Goal: Task Accomplishment & Management: Manage account settings

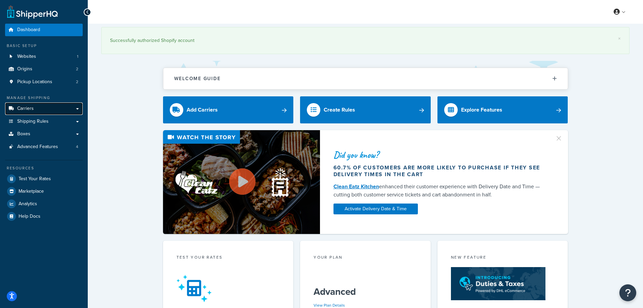
click at [30, 108] on span "Carriers" at bounding box center [25, 109] width 17 height 6
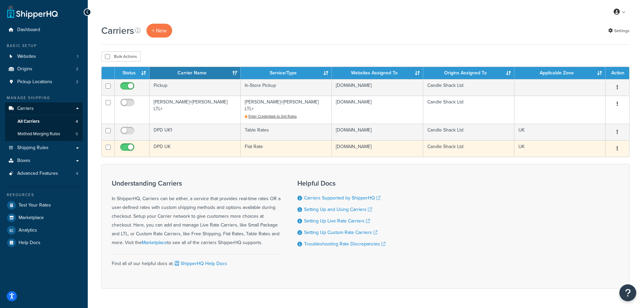
click at [172, 141] on td "DPD UK" at bounding box center [195, 148] width 91 height 17
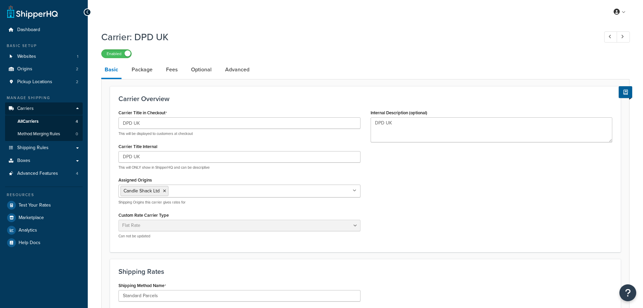
select select "flat"
select select "package"
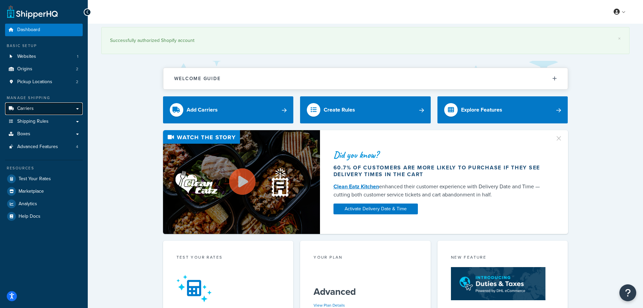
click at [22, 107] on span "Carriers" at bounding box center [25, 109] width 17 height 6
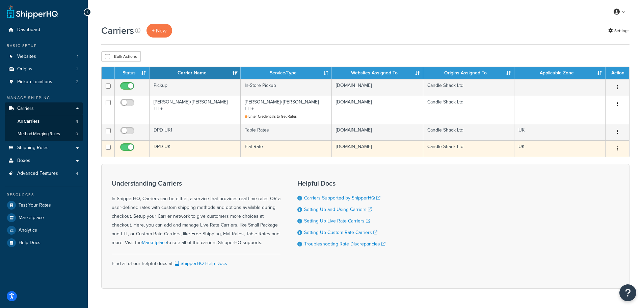
click at [168, 140] on td "DPD UK" at bounding box center [195, 148] width 91 height 17
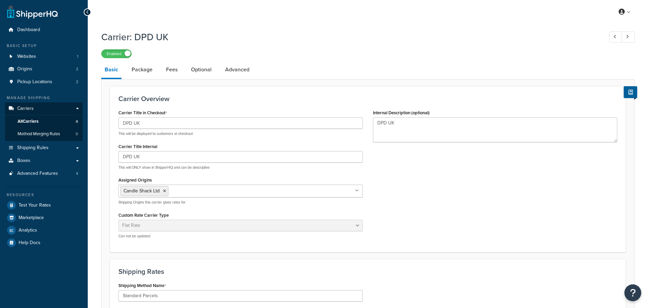
select select "flat"
select select "package"
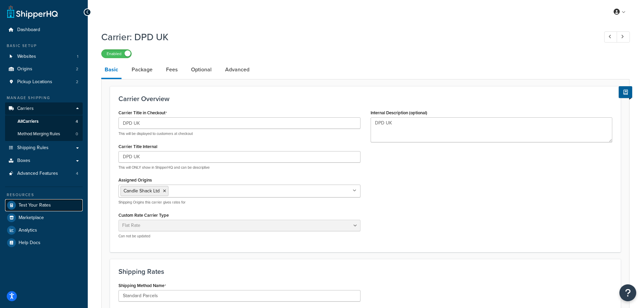
click at [37, 206] on span "Test Your Rates" at bounding box center [35, 205] width 32 height 6
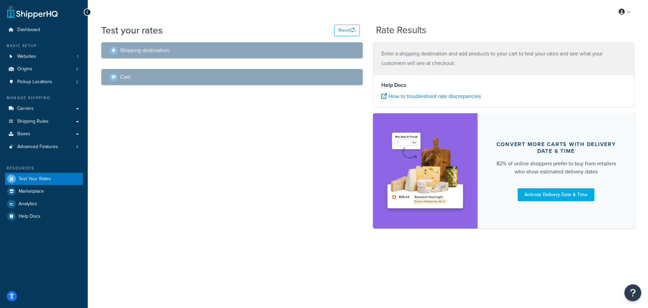
select select "TX"
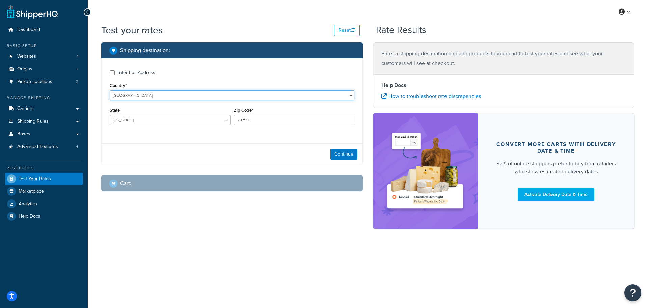
click at [125, 92] on select "United States United Kingdom Afghanistan Åland Islands Albania Algeria American…" at bounding box center [232, 95] width 245 height 10
select select "GB"
click at [110, 90] on select "United States United Kingdom Afghanistan Åland Islands Albania Algeria American…" at bounding box center [232, 95] width 245 height 10
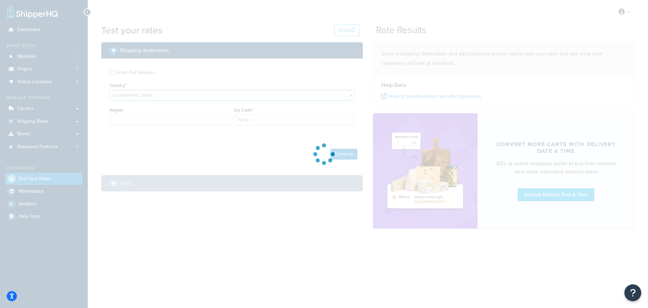
type input "TX"
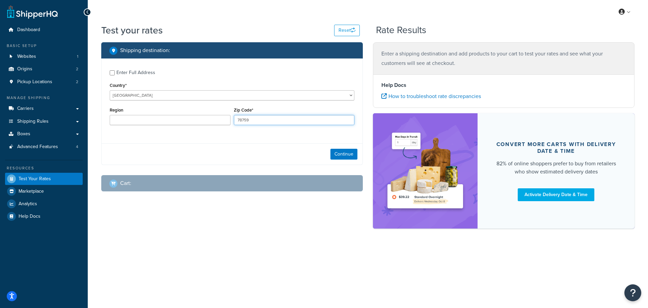
click at [245, 120] on input "78759" at bounding box center [294, 120] width 121 height 10
type input "FK15RD"
click at [262, 133] on div "Enter Full Address Country* United States United Kingdom Afghanistan Åland Isla…" at bounding box center [232, 98] width 261 height 80
click at [339, 151] on button "Continue" at bounding box center [344, 154] width 27 height 11
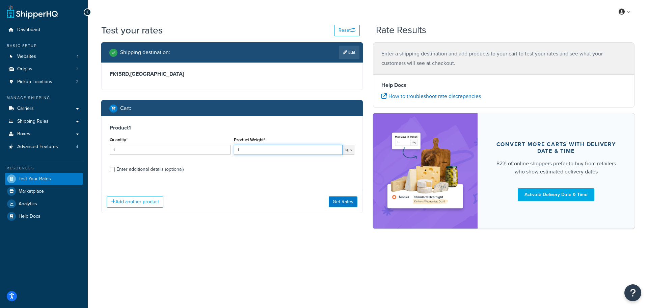
drag, startPoint x: 250, startPoint y: 151, endPoint x: 235, endPoint y: 154, distance: 15.5
click at [235, 154] on input "1" at bounding box center [288, 150] width 109 height 10
type input "3"
click at [140, 168] on div "Enter additional details (optional)" at bounding box center [149, 168] width 67 height 9
click at [115, 168] on input "Enter additional details (optional)" at bounding box center [112, 169] width 5 height 5
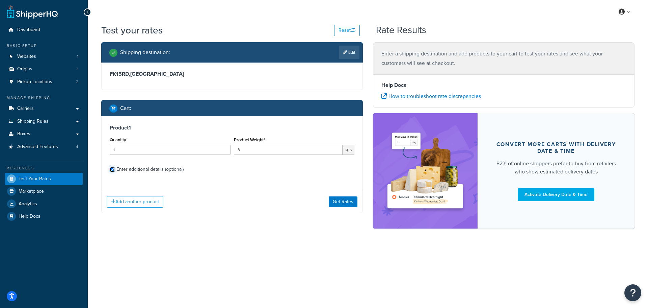
checkbox input "true"
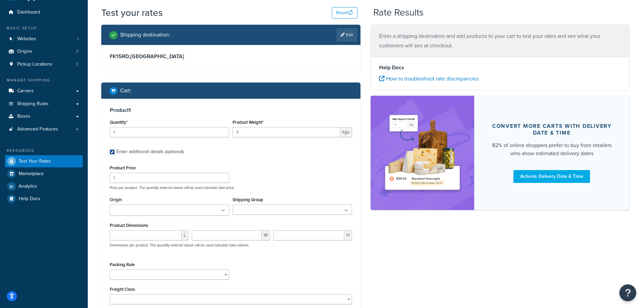
scroll to position [34, 0]
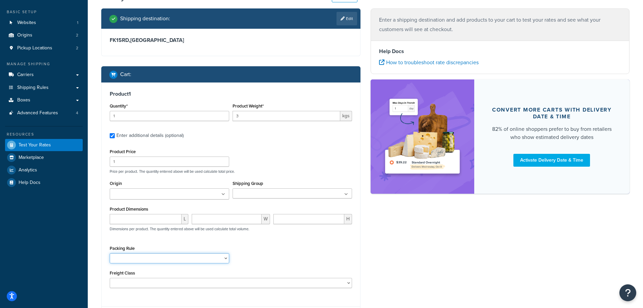
click at [172, 258] on select "Separate" at bounding box center [170, 258] width 120 height 10
select select "87822"
click at [110, 254] on select "Separate" at bounding box center [170, 258] width 120 height 10
click at [127, 220] on input "number" at bounding box center [146, 219] width 72 height 10
type input "20"
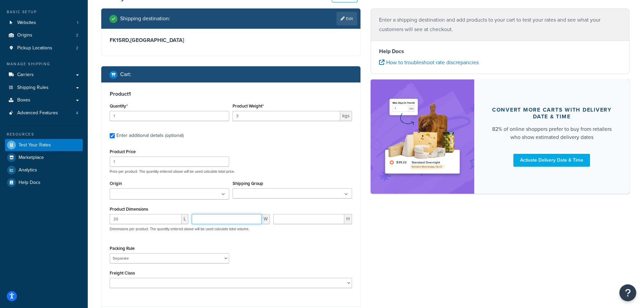
click at [205, 218] on input "number" at bounding box center [227, 219] width 70 height 10
type input "20"
click at [294, 221] on input "number" at bounding box center [309, 219] width 71 height 10
type input "20"
click at [278, 249] on div "Packing Rule Separate" at bounding box center [231, 255] width 246 height 25
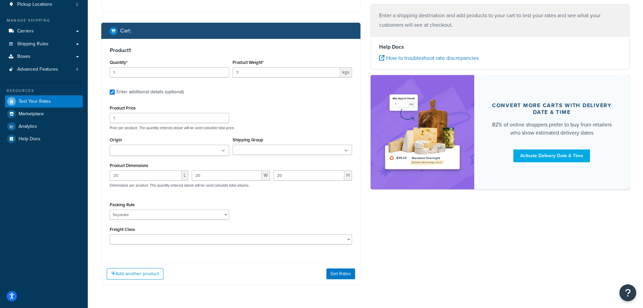
scroll to position [66, 0]
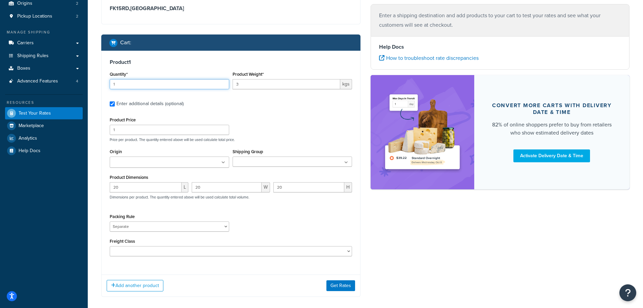
drag, startPoint x: 117, startPoint y: 84, endPoint x: 108, endPoint y: 85, distance: 8.8
click at [109, 85] on div "Quantity* 1" at bounding box center [169, 82] width 123 height 25
type input "2"
click at [134, 288] on button "Add another product" at bounding box center [135, 285] width 57 height 11
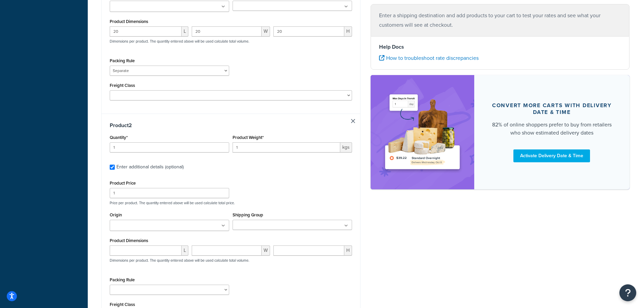
scroll to position [229, 0]
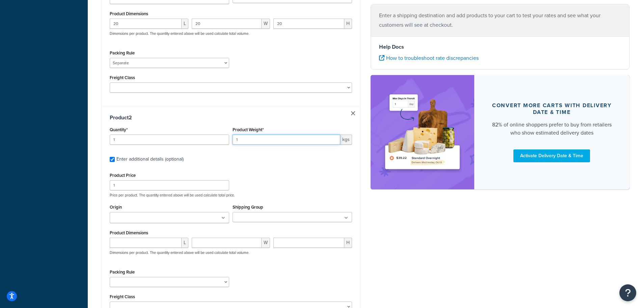
drag, startPoint x: 253, startPoint y: 138, endPoint x: 231, endPoint y: 140, distance: 21.7
click at [231, 140] on div "Product Weight* 1 kgs" at bounding box center [292, 137] width 123 height 25
type input "4"
click at [262, 178] on div "Product Price 1 Price per product. The quantity entered above will be used calc…" at bounding box center [231, 184] width 246 height 27
click at [121, 221] on input "Origin" at bounding box center [142, 217] width 60 height 7
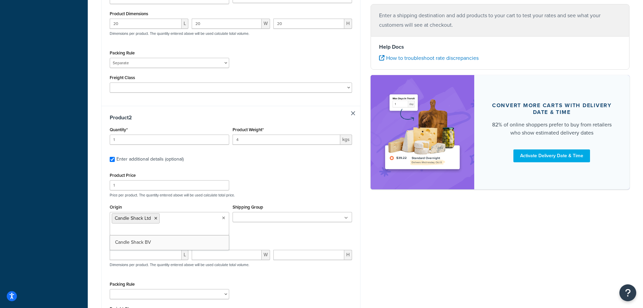
scroll to position [195, 0]
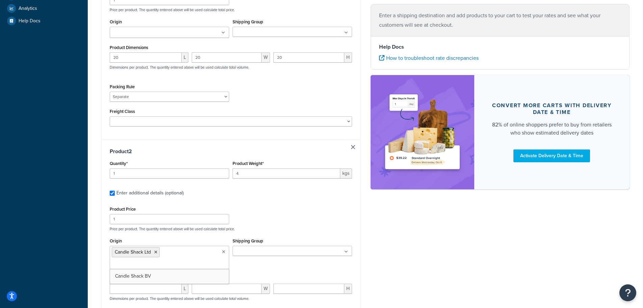
click at [125, 33] on input "Origin" at bounding box center [142, 32] width 60 height 7
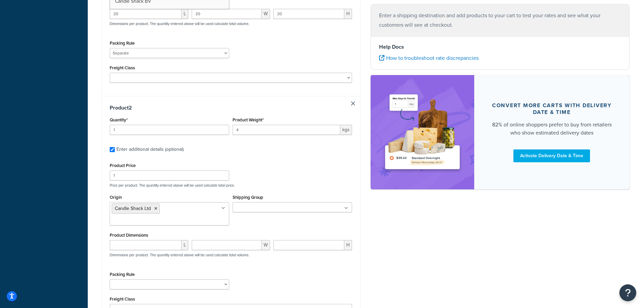
scroll to position [263, 0]
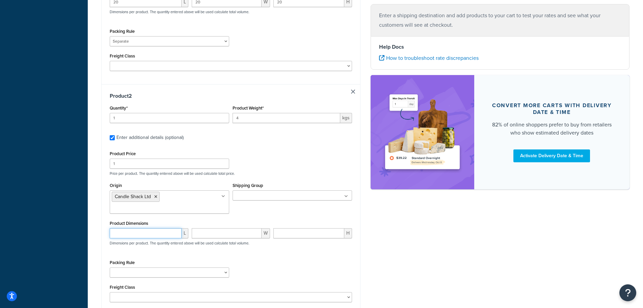
click at [125, 228] on input "number" at bounding box center [146, 233] width 72 height 10
type input "30"
click at [200, 228] on input "number" at bounding box center [227, 233] width 70 height 10
type input "20"
click at [286, 228] on input "number" at bounding box center [309, 233] width 71 height 10
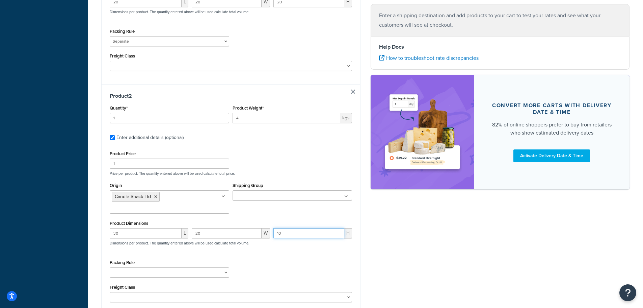
type input "10"
click at [275, 234] on div "Product Price 1 Price per product. The quantity entered above will be used calc…" at bounding box center [231, 225] width 242 height 153
drag, startPoint x: 112, startPoint y: 107, endPoint x: 109, endPoint y: 108, distance: 3.7
click at [109, 108] on div "Quantity* 1" at bounding box center [169, 115] width 123 height 25
type input "10"
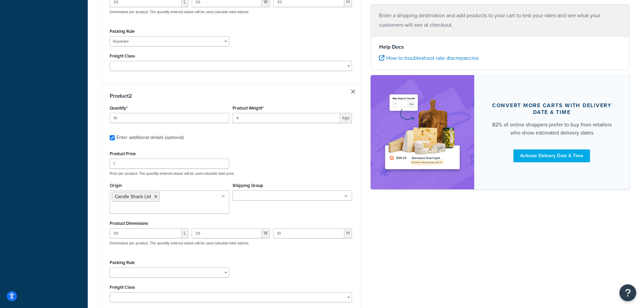
click at [238, 137] on div "Product 2 Quantity* 10 Product Weight* 4 kgs Enter additional details (optional…" at bounding box center [231, 199] width 259 height 231
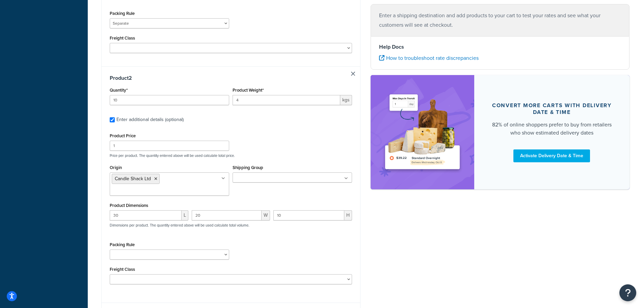
scroll to position [296, 0]
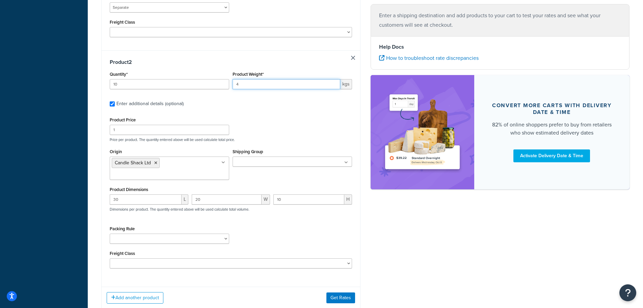
drag, startPoint x: 242, startPoint y: 77, endPoint x: 235, endPoint y: 78, distance: 7.2
click at [234, 79] on input "4" at bounding box center [287, 84] width 108 height 10
type input "1"
click at [261, 101] on div "Product 2 Quantity* 10 Product Weight* 1 kgs Enter additional details (optional…" at bounding box center [231, 165] width 259 height 231
click at [268, 194] on div "30 L 20 W 10 H Dimensions per product. The quantity entered above will be used …" at bounding box center [231, 206] width 246 height 25
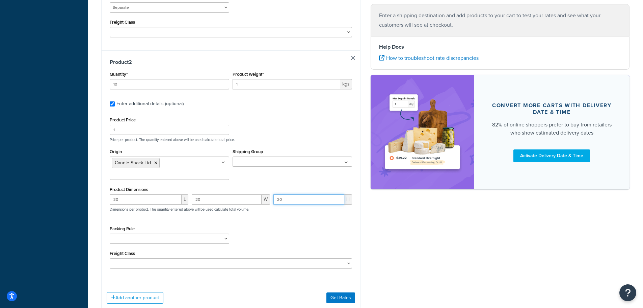
type input "20"
click at [276, 202] on div "Product Price 1 Price per product. The quantity entered above will be used calc…" at bounding box center [231, 191] width 242 height 153
click at [337, 292] on button "Get Rates" at bounding box center [341, 297] width 29 height 11
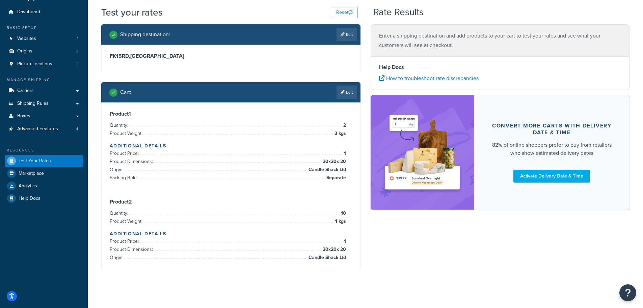
scroll to position [0, 0]
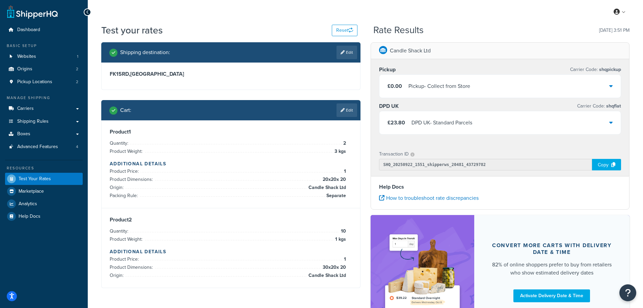
click at [486, 126] on div "£23.80 DPD UK - Standard Parcels" at bounding box center [501, 122] width 242 height 23
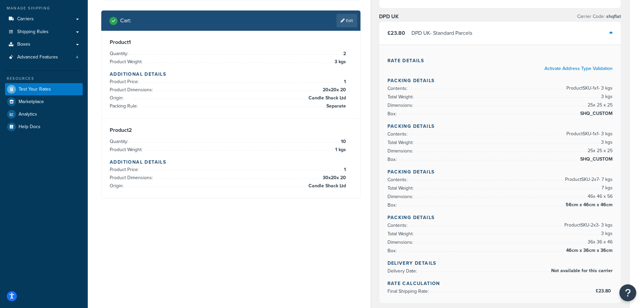
scroll to position [101, 0]
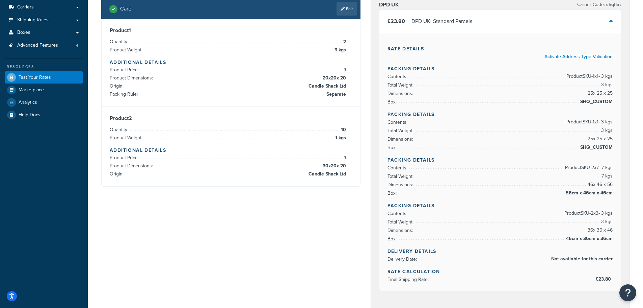
drag, startPoint x: 582, startPoint y: 104, endPoint x: 614, endPoint y: 101, distance: 32.2
click at [614, 101] on div "Rate Details Activate Address Type Validation Packing Details Contents: Product…" at bounding box center [501, 162] width 242 height 258
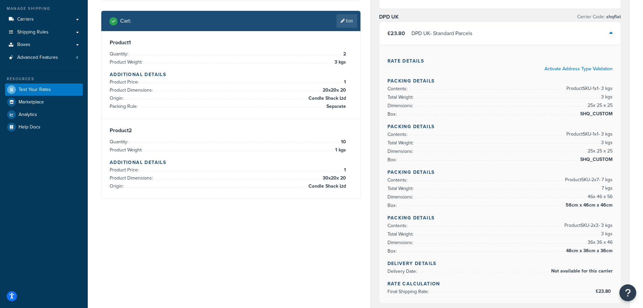
scroll to position [68, 0]
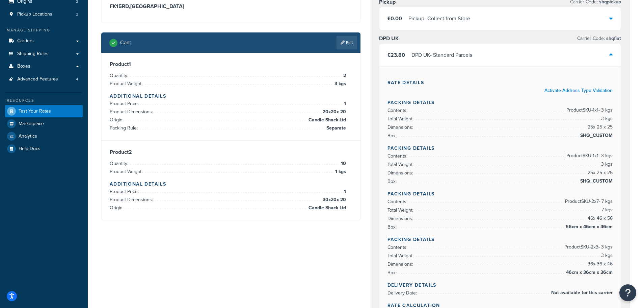
click at [334, 129] on span "Separate" at bounding box center [335, 128] width 21 height 8
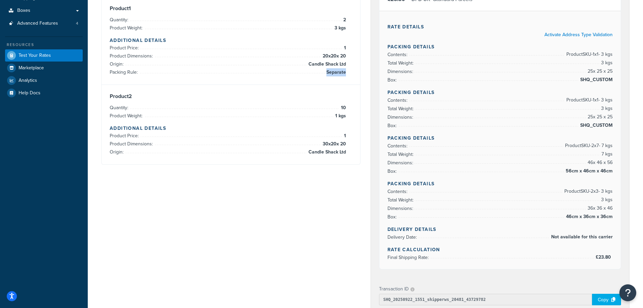
scroll to position [135, 0]
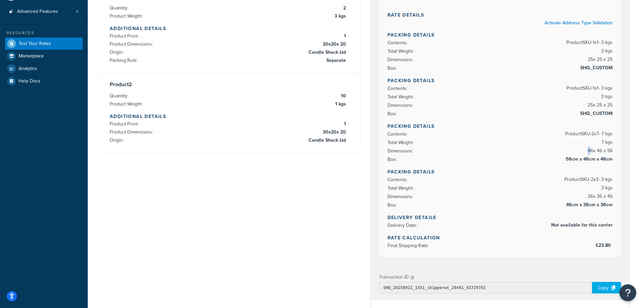
drag, startPoint x: 592, startPoint y: 151, endPoint x: 618, endPoint y: 152, distance: 26.7
click at [621, 154] on div "Pickup Carrier Code: shqpickup £0.00 Pickup - Collect from Store DPD UK Carrier…" at bounding box center [500, 95] width 259 height 342
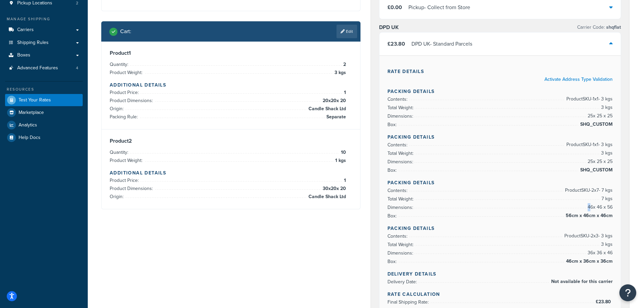
scroll to position [68, 0]
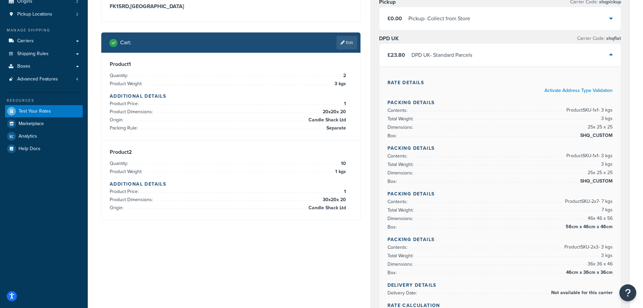
click at [351, 43] on link "Edit" at bounding box center [347, 43] width 21 height 14
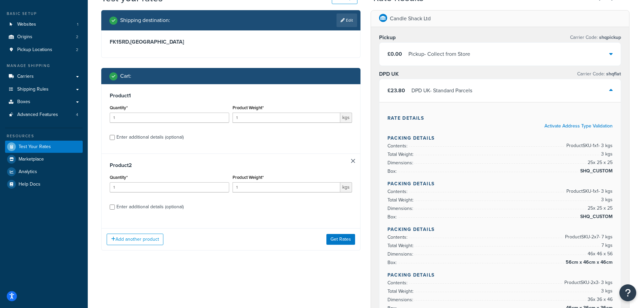
scroll to position [34, 0]
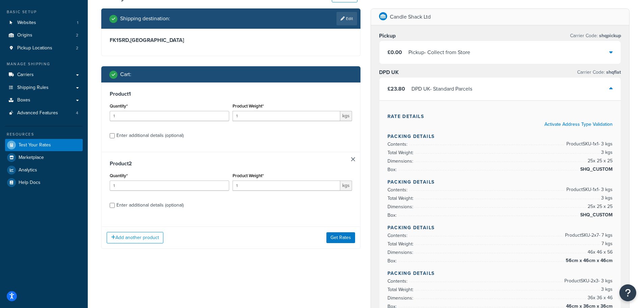
click at [131, 206] on div "Enter additional details (optional)" at bounding box center [149, 204] width 67 height 9
click at [115, 206] on input "Enter additional details (optional)" at bounding box center [112, 205] width 5 height 5
checkbox input "true"
select select "87822"
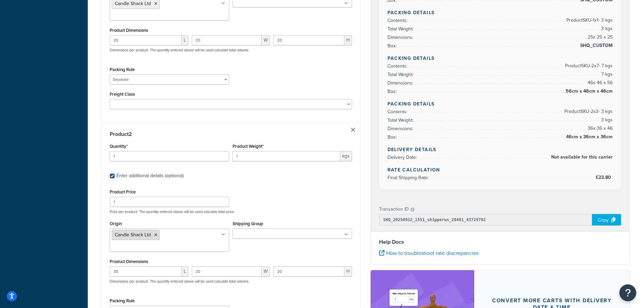
scroll to position [236, 0]
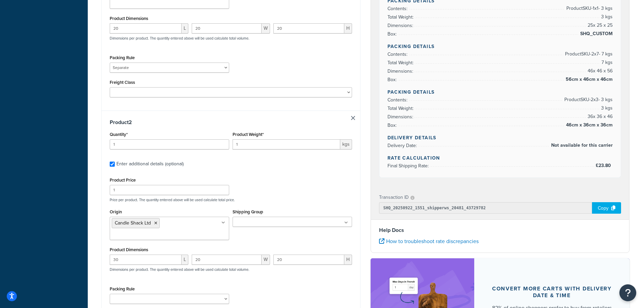
click at [155, 221] on icon at bounding box center [155, 223] width 3 height 4
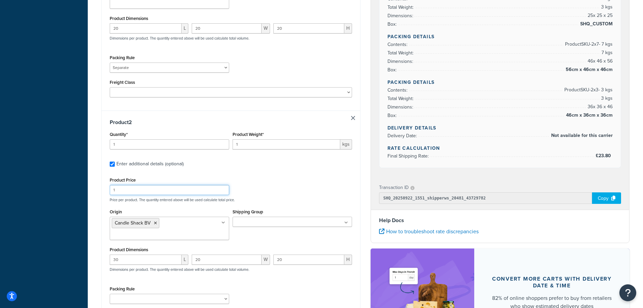
click at [270, 177] on div "Product Price 1 Price per product. The quantity entered above will be used calc…" at bounding box center [231, 188] width 246 height 27
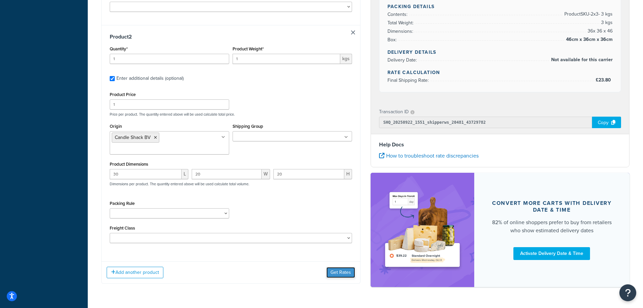
click at [336, 267] on button "Get Rates" at bounding box center [341, 272] width 29 height 11
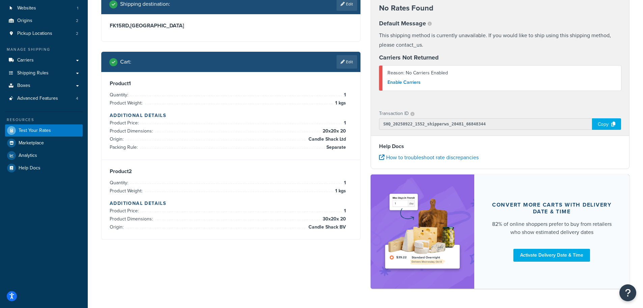
scroll to position [36, 0]
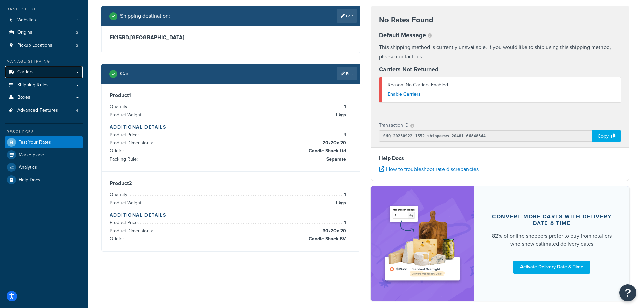
click at [26, 72] on span "Carriers" at bounding box center [25, 72] width 17 height 6
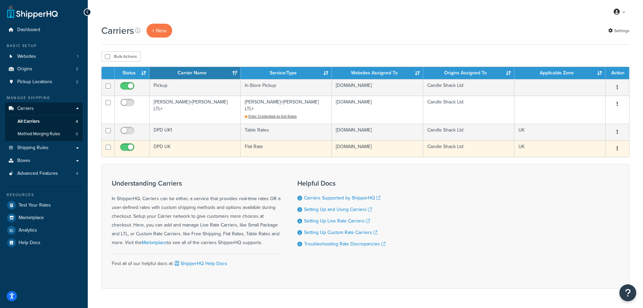
click at [168, 140] on td "DPD UK" at bounding box center [195, 148] width 91 height 17
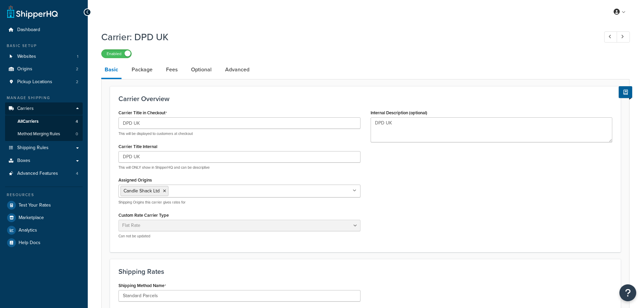
select select "flat"
select select "package"
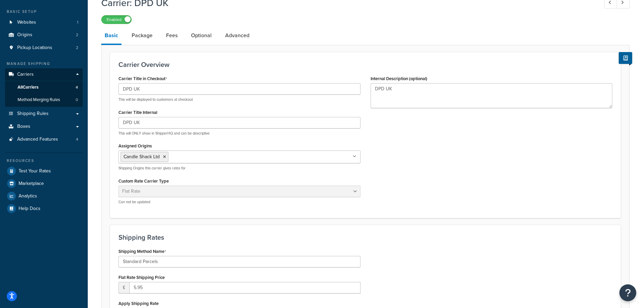
scroll to position [34, 0]
drag, startPoint x: 370, startPoint y: 81, endPoint x: 438, endPoint y: 81, distance: 67.2
click at [438, 81] on div "Internal Description (optional) DPD UK" at bounding box center [492, 91] width 242 height 34
click at [394, 89] on textarea "DPD UK" at bounding box center [492, 95] width 242 height 25
drag, startPoint x: 393, startPoint y: 90, endPoint x: 376, endPoint y: 95, distance: 17.2
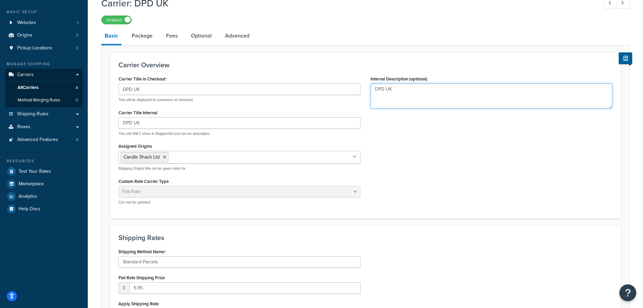
click at [373, 93] on textarea "DPD UK" at bounding box center [492, 95] width 242 height 25
click at [399, 88] on textarea "DPD UK" at bounding box center [492, 95] width 242 height 25
click at [236, 34] on link "Advanced" at bounding box center [237, 36] width 31 height 16
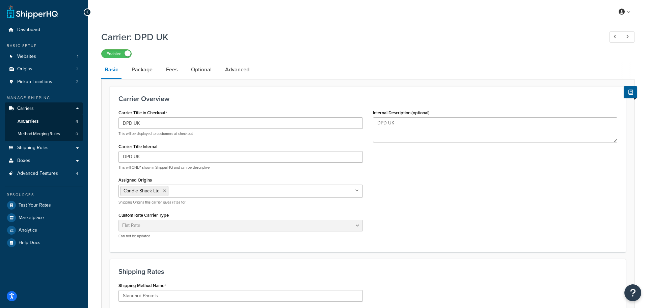
select select "false"
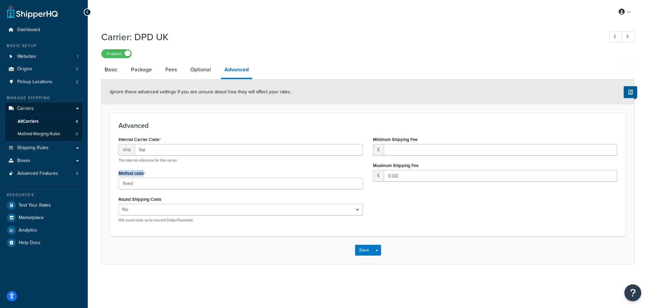
drag, startPoint x: 120, startPoint y: 175, endPoint x: 158, endPoint y: 164, distance: 39.7
click at [158, 164] on div "Internal Carrier Code shq flat The internal reference for this carrier Method c…" at bounding box center [240, 180] width 255 height 93
click at [115, 73] on link "Basic" at bounding box center [111, 69] width 20 height 16
select select "flat"
select select "package"
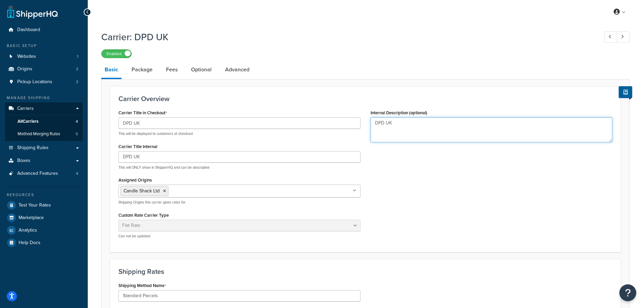
click at [387, 125] on textarea "DPD UK" at bounding box center [492, 129] width 242 height 25
click at [385, 124] on textarea "DPD UK" at bounding box center [492, 129] width 242 height 25
type textarea "DPD UK"
click at [232, 68] on link "Advanced" at bounding box center [237, 69] width 31 height 16
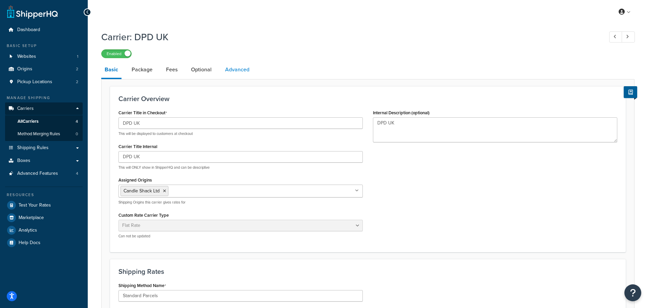
select select "false"
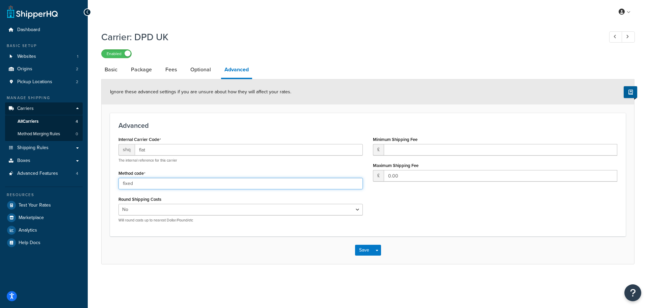
click at [143, 185] on input "fixed" at bounding box center [241, 183] width 244 height 11
type input "f"
type input "D"
type input "fixed"
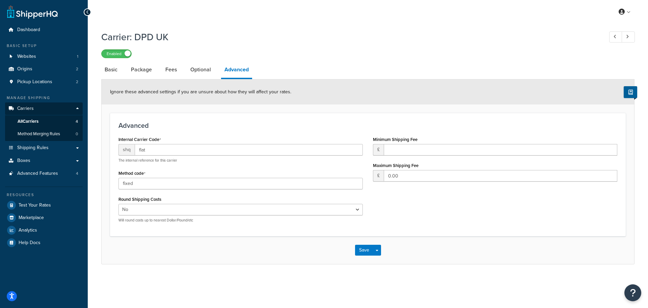
click at [131, 191] on div "Internal Carrier Code shq flat The internal reference for this carrier Method c…" at bounding box center [240, 180] width 255 height 93
click at [114, 71] on link "Basic" at bounding box center [111, 69] width 20 height 16
select select "flat"
select select "package"
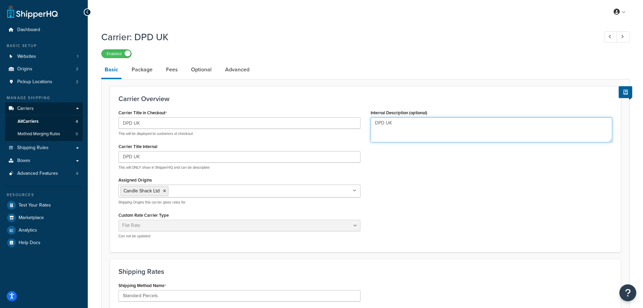
drag, startPoint x: 398, startPoint y: 123, endPoint x: 354, endPoint y: 128, distance: 44.6
click at [354, 128] on div "Carrier Title in Checkout DPD UK This will be displayed to customers at checkou…" at bounding box center [365, 176] width 504 height 136
click at [408, 166] on div "Carrier Title in Checkout DPD UK This will be displayed to customers at checkou…" at bounding box center [365, 176] width 504 height 136
click at [241, 74] on link "Advanced" at bounding box center [237, 69] width 31 height 16
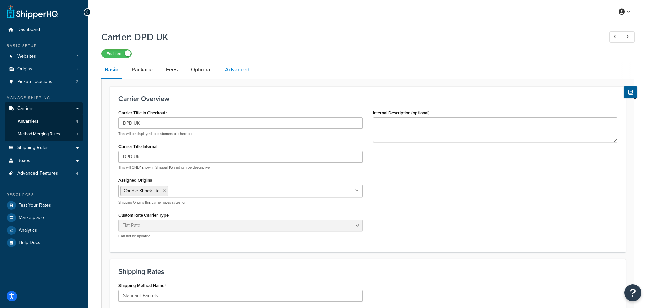
select select "false"
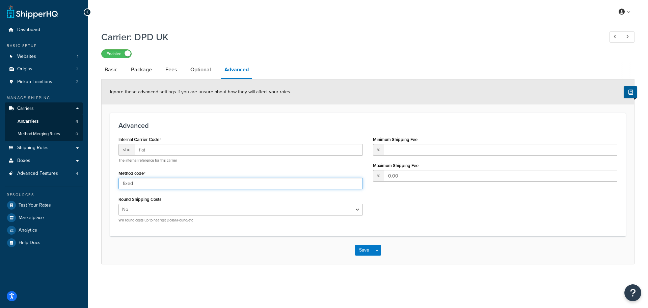
drag, startPoint x: 143, startPoint y: 183, endPoint x: 119, endPoint y: 191, distance: 25.6
click at [119, 191] on div "Internal Carrier Code shq flat The internal reference for this carrier Method c…" at bounding box center [240, 180] width 255 height 93
type input "DPD(12)"
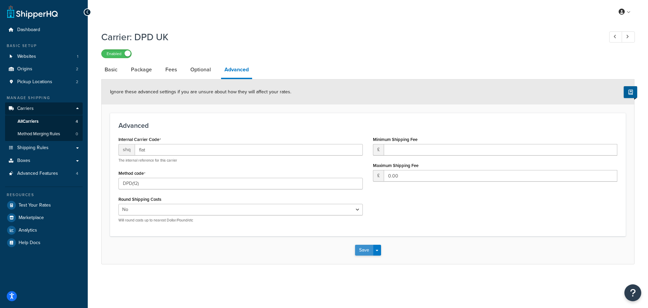
click at [361, 253] on button "Save" at bounding box center [364, 249] width 18 height 11
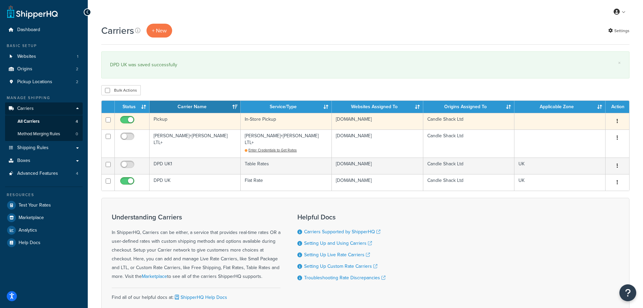
click at [132, 119] on input "checkbox" at bounding box center [128, 121] width 19 height 8
checkbox input "false"
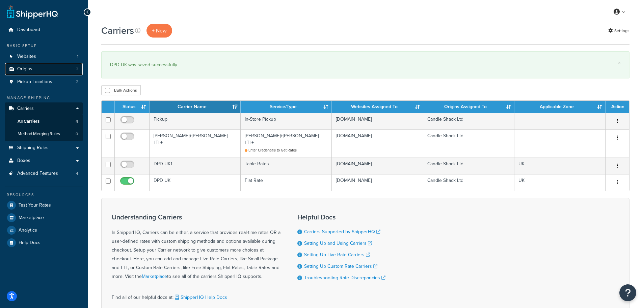
click at [26, 72] on link "Origins 2" at bounding box center [44, 69] width 78 height 12
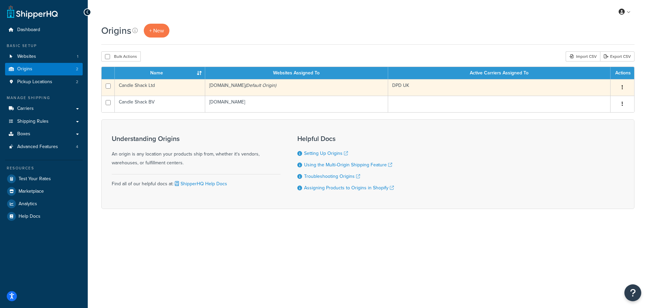
click at [193, 88] on td "Candle Shack Ltd" at bounding box center [160, 87] width 90 height 17
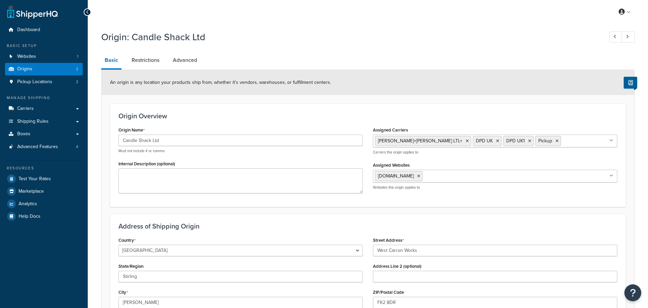
select select "1226"
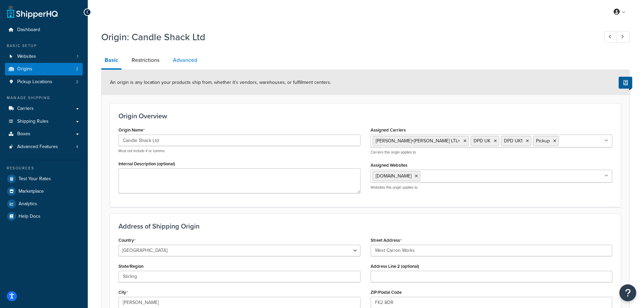
click at [178, 61] on link "Advanced" at bounding box center [185, 60] width 31 height 16
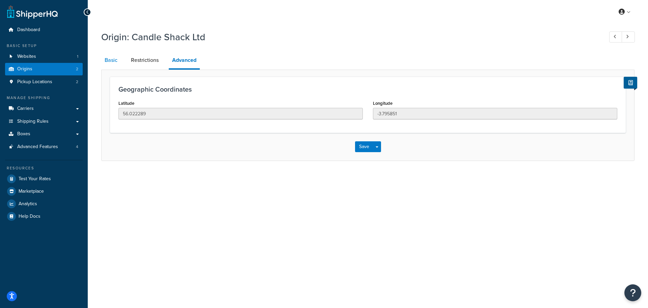
click at [107, 60] on link "Basic" at bounding box center [111, 60] width 20 height 16
select select "1226"
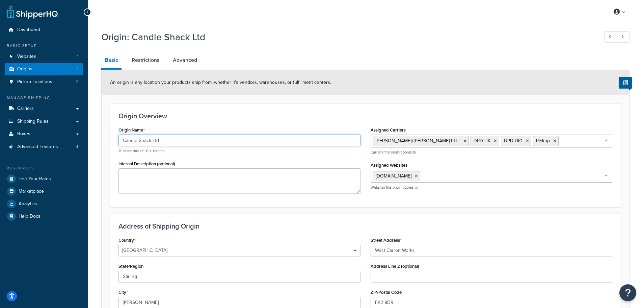
click at [133, 142] on input "Candle Shack Ltd" at bounding box center [240, 139] width 242 height 11
type input "[PERSON_NAME]"
click at [173, 123] on div "Origin Overview Origin Name [PERSON_NAME] Must not include # or comma Internal …" at bounding box center [365, 154] width 511 height 103
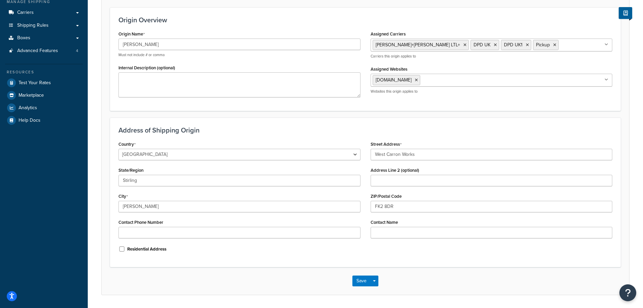
scroll to position [117, 0]
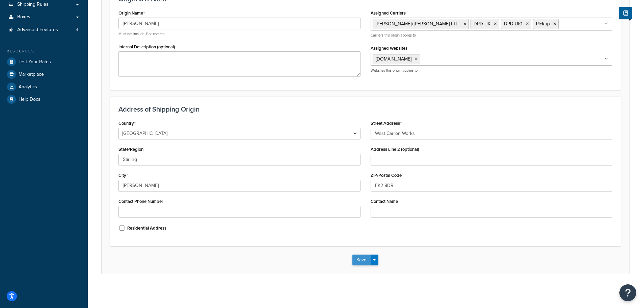
click at [360, 260] on button "Save" at bounding box center [362, 259] width 18 height 11
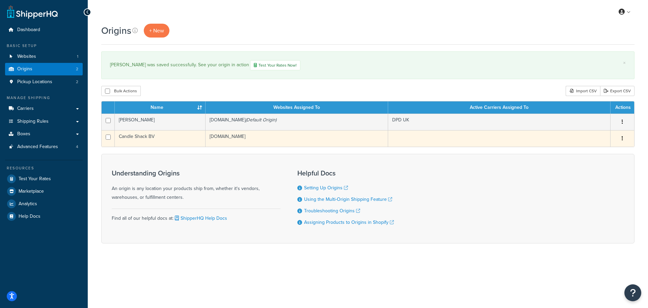
click at [129, 136] on td "Candle Shack BV" at bounding box center [160, 138] width 91 height 17
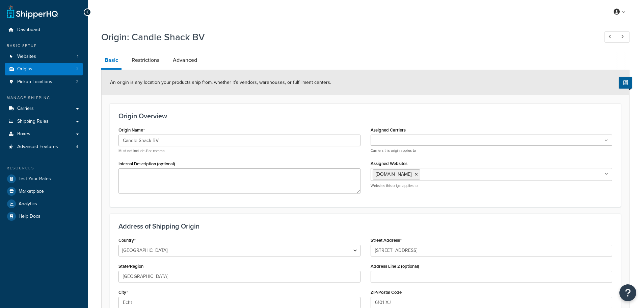
select select "1152"
click at [140, 139] on input "Candle Shack BV" at bounding box center [240, 139] width 242 height 11
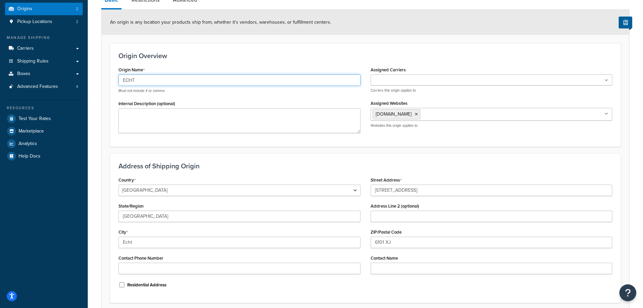
scroll to position [117, 0]
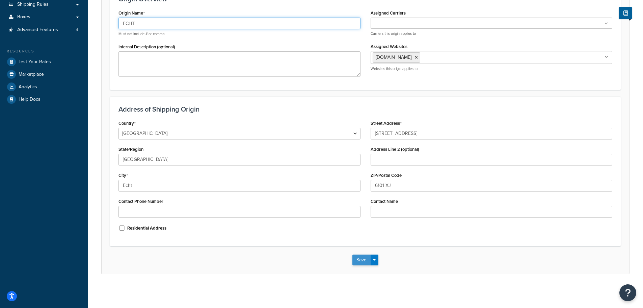
type input "ECHT"
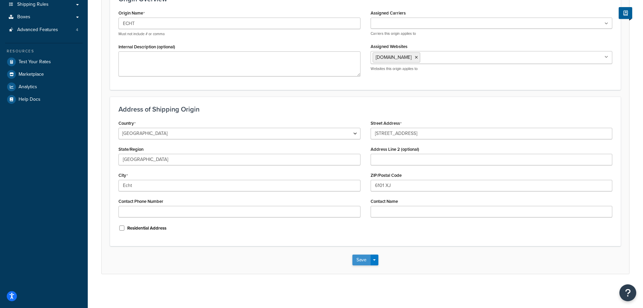
click at [364, 260] on button "Save" at bounding box center [362, 259] width 18 height 11
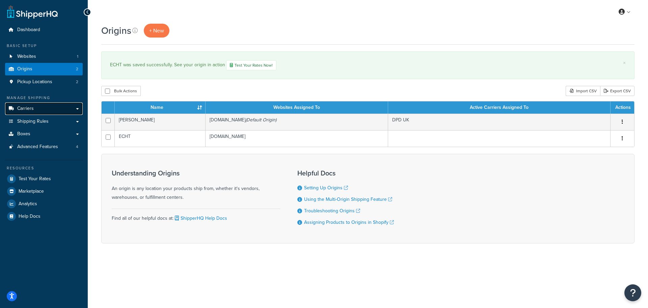
click at [36, 105] on link "Carriers" at bounding box center [44, 108] width 78 height 12
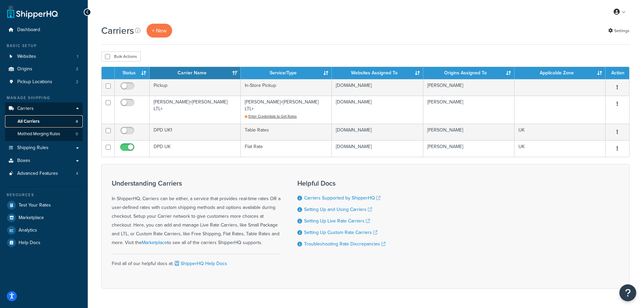
click at [33, 119] on span "All Carriers" at bounding box center [29, 122] width 22 height 6
click at [174, 140] on td "DPD UK" at bounding box center [195, 148] width 91 height 17
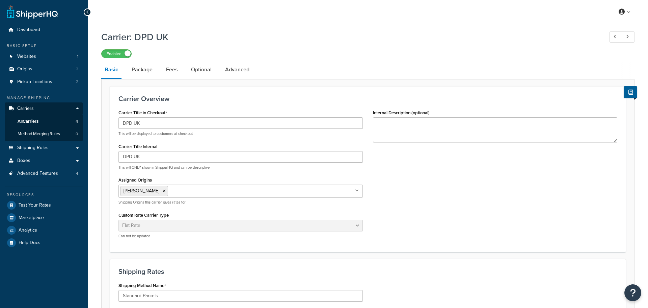
select select "flat"
select select "package"
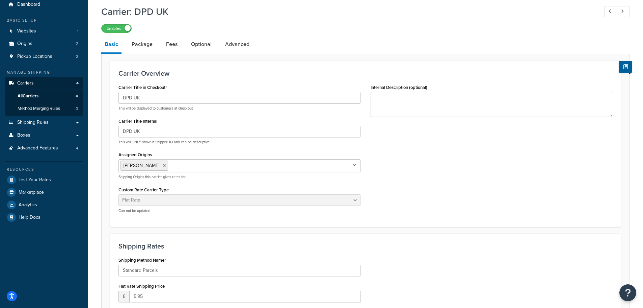
scroll to position [68, 0]
